Goal: Information Seeking & Learning: Learn about a topic

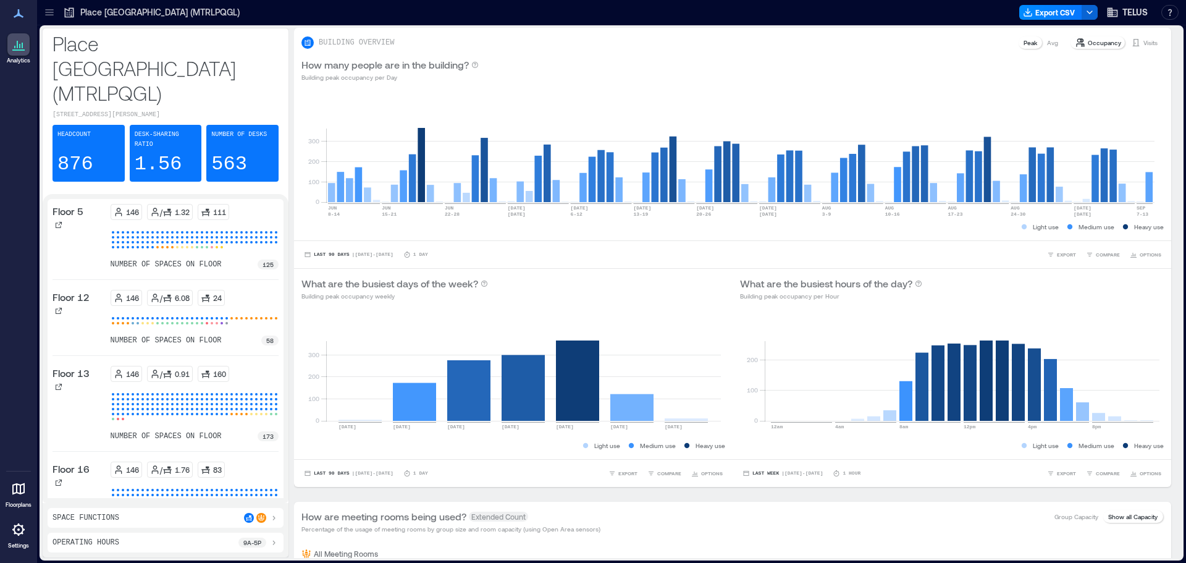
click at [50, 9] on icon at bounding box center [49, 9] width 8 height 1
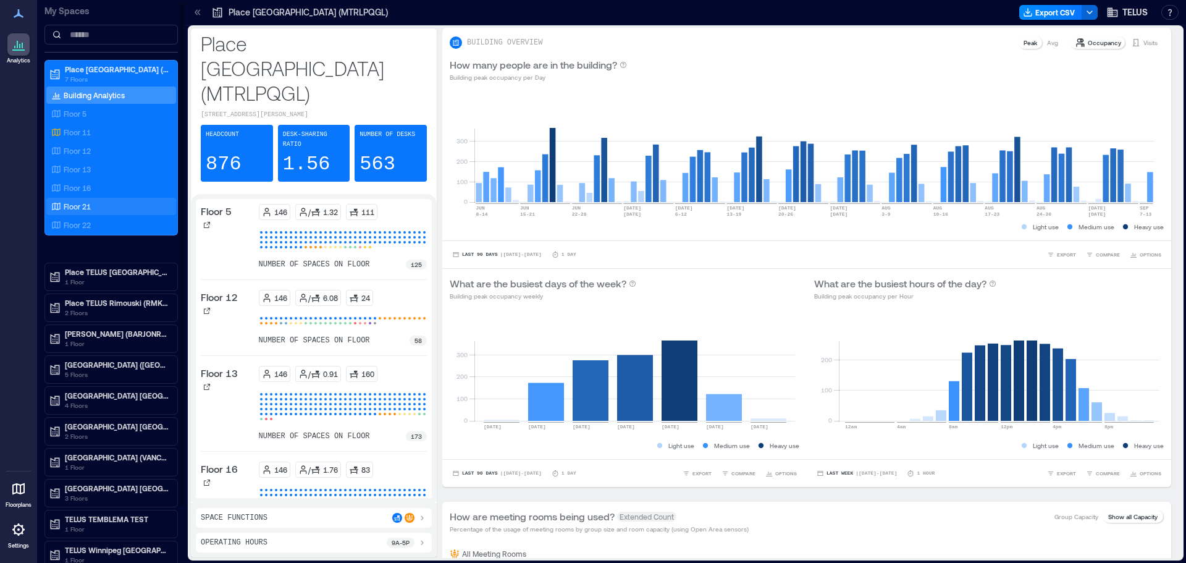
click at [80, 187] on p "Floor 16" at bounding box center [77, 188] width 27 height 10
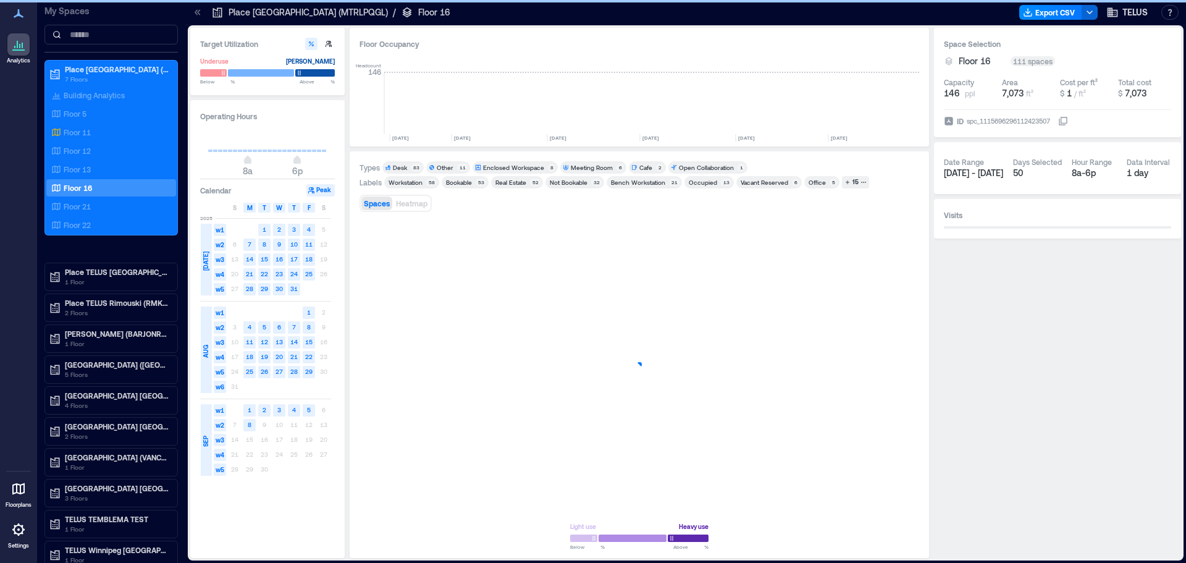
scroll to position [0, 1914]
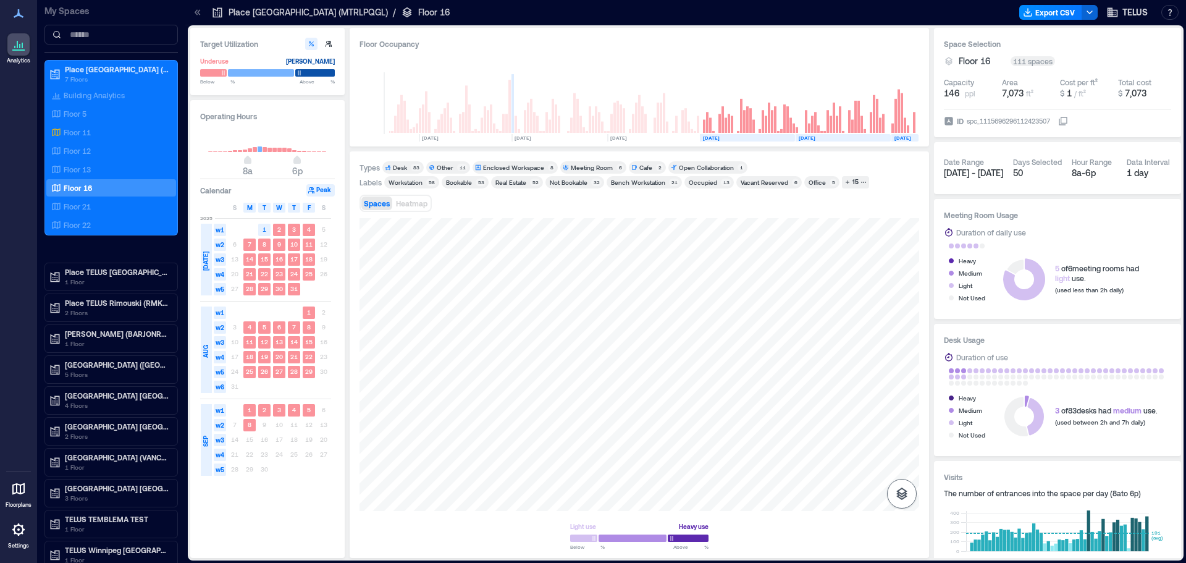
click at [908, 493] on icon "button" at bounding box center [902, 493] width 15 height 15
click at [907, 432] on icon "button" at bounding box center [902, 428] width 15 height 15
click at [578, 460] on div at bounding box center [640, 364] width 560 height 293
drag, startPoint x: 635, startPoint y: 294, endPoint x: 559, endPoint y: 581, distance: 296.8
click at [559, 562] on html "Analytics Floorplans Settings My Spaces Place [GEOGRAPHIC_DATA] (MTRLPQGL) 7 Fl…" at bounding box center [593, 281] width 1186 height 563
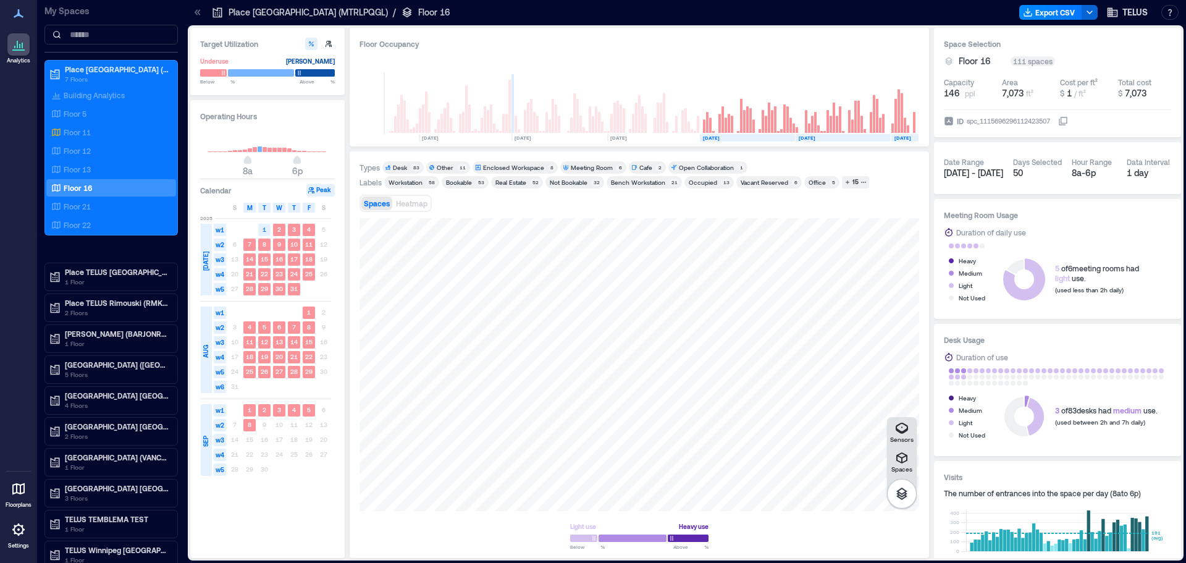
click at [481, 562] on html "Analytics Floorplans Settings My Spaces Place [GEOGRAPHIC_DATA] (MTRLPQGL) 7 Fl…" at bounding box center [593, 281] width 1186 height 563
click at [509, 521] on div "Spaces Sensors Light use Heavy use Below ** % Above ** %" at bounding box center [640, 383] width 560 height 330
click at [851, 183] on div "15" at bounding box center [856, 182] width 10 height 11
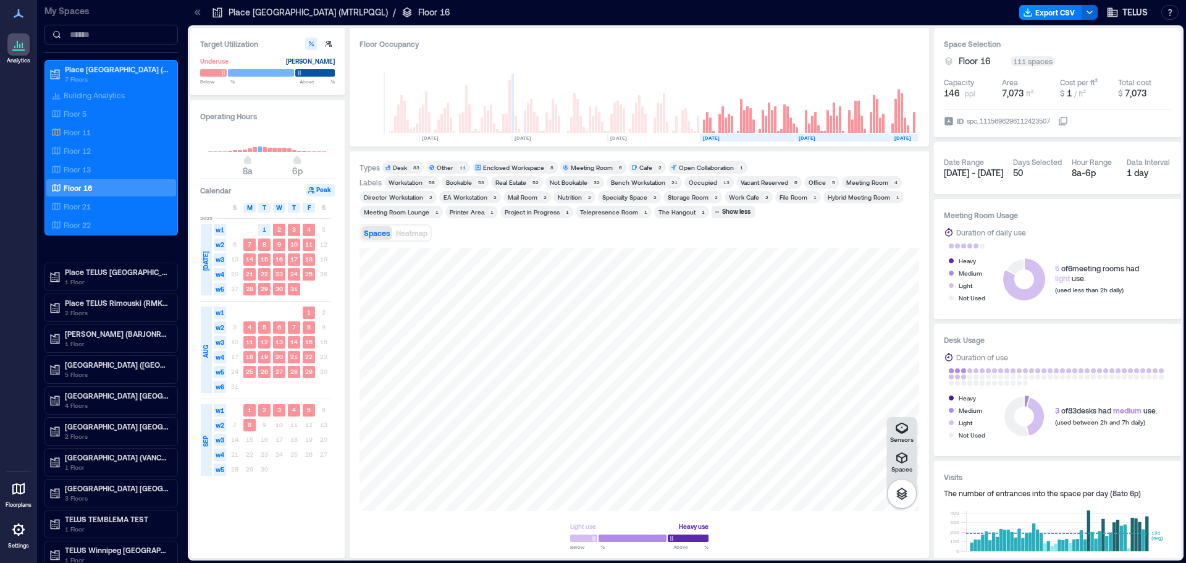
click at [565, 179] on div "Not Bookable" at bounding box center [569, 182] width 38 height 9
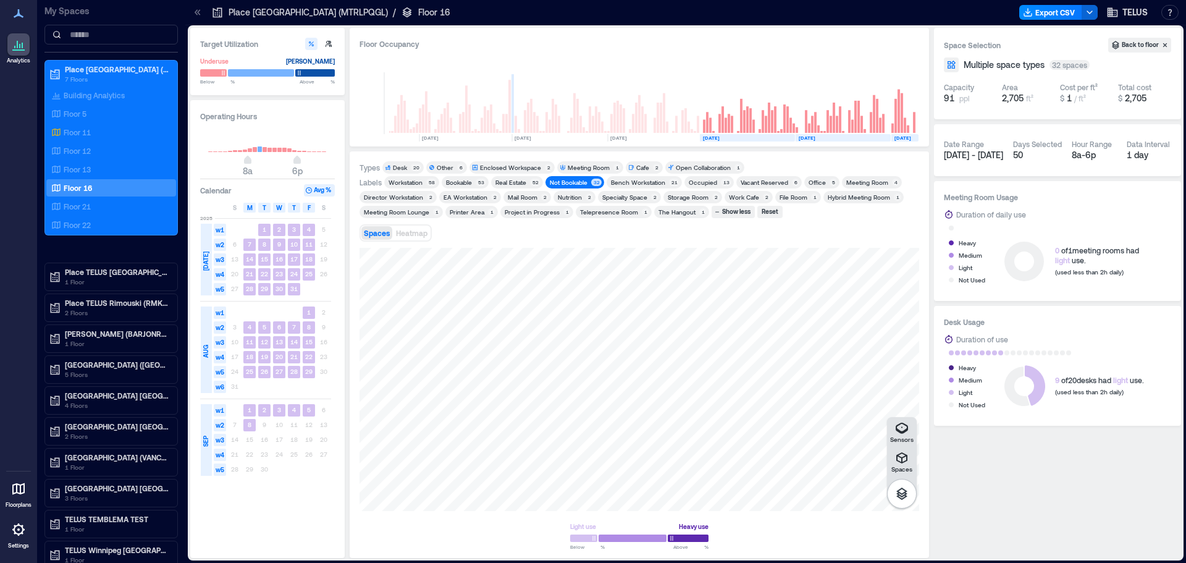
click at [343, 419] on div "Target Utilization Underuse [PERSON_NAME] Below ** % Above ** % Operating Hours…" at bounding box center [685, 293] width 991 height 530
click at [564, 219] on div "Types Desk 20 Other 6 Enclosed Workspace 2 Meeting Room 1 Cafe 2 Open Collabora…" at bounding box center [640, 354] width 560 height 387
click at [118, 372] on p "5 Floors" at bounding box center [117, 375] width 104 height 10
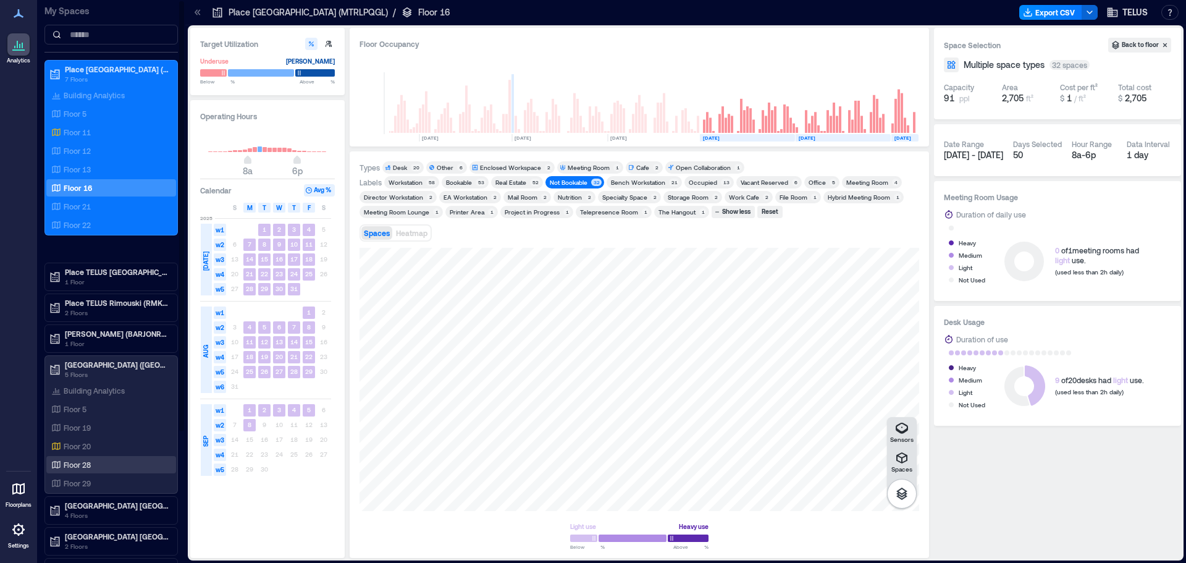
click at [87, 473] on div "Floor 28" at bounding box center [111, 464] width 130 height 17
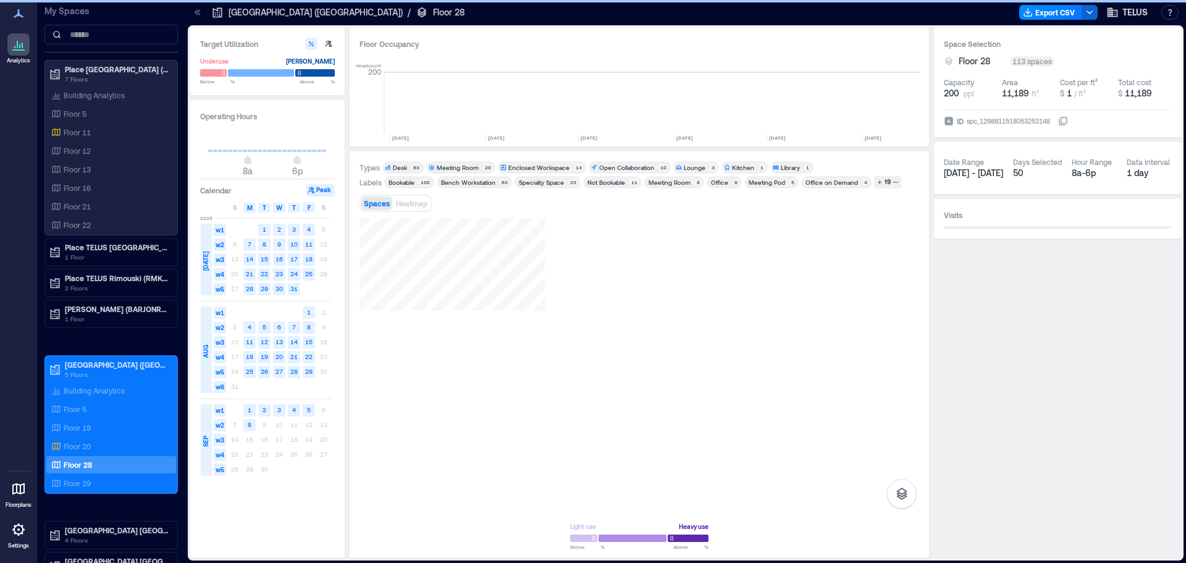
scroll to position [0, 1194]
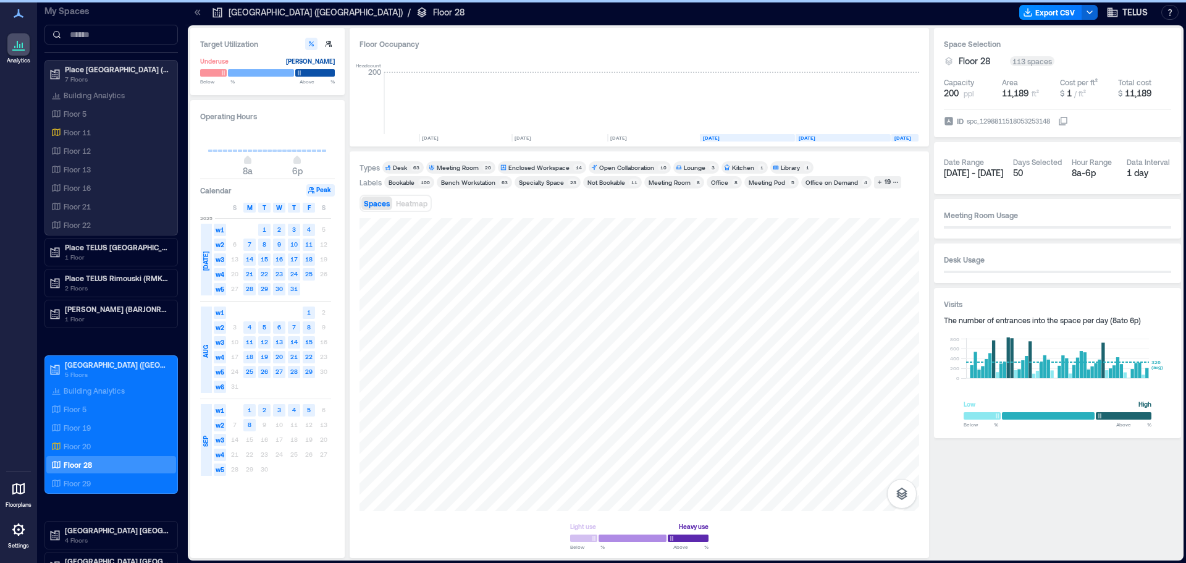
click at [610, 182] on div "Not Bookable" at bounding box center [607, 182] width 38 height 9
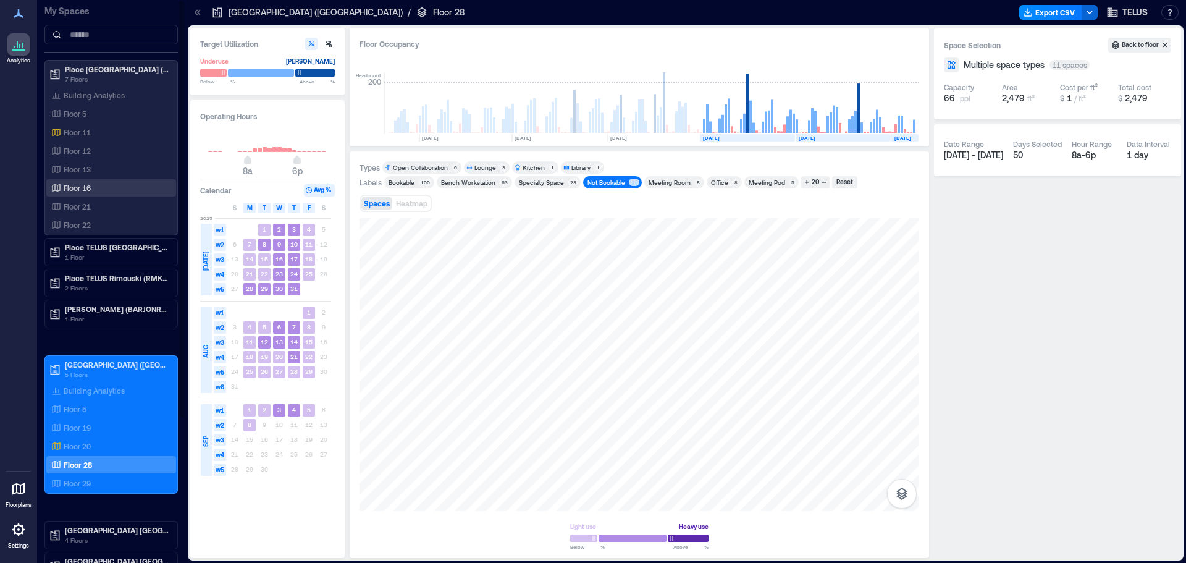
click at [75, 191] on p "Floor 16" at bounding box center [77, 188] width 27 height 10
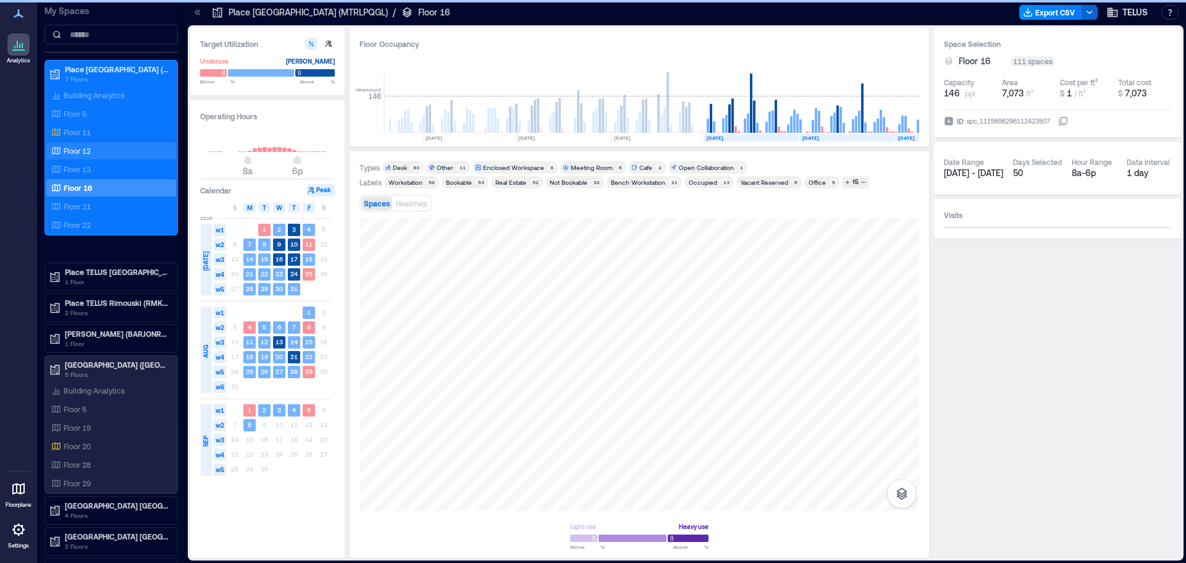
scroll to position [0, 1914]
